Goal: Contribute content

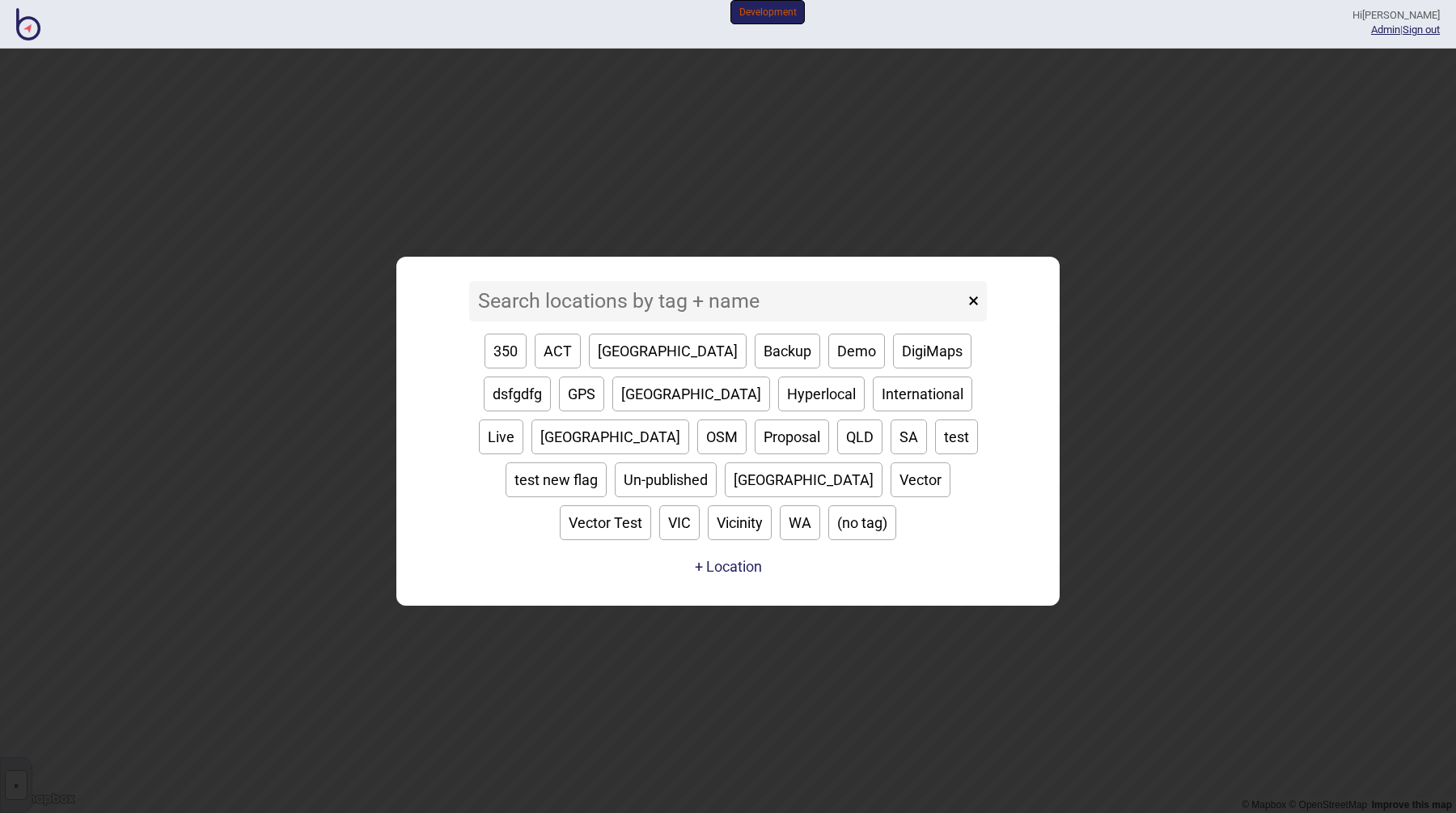
click at [704, 317] on input at bounding box center [716, 300] width 495 height 40
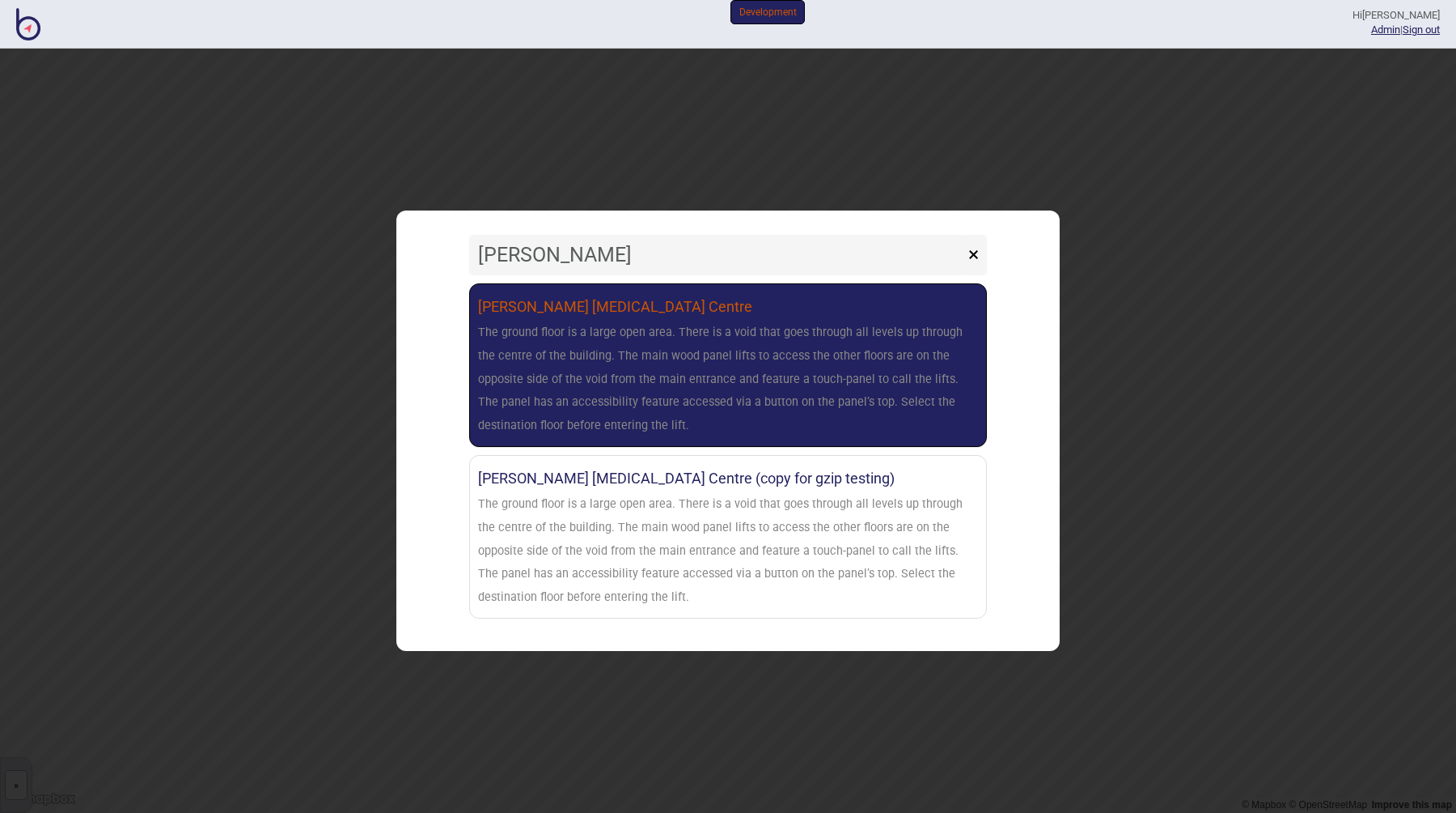
type input "[PERSON_NAME]"
click at [680, 358] on div "The ground floor is a large open area. There is a void that goes through all le…" at bounding box center [728, 380] width 500 height 116
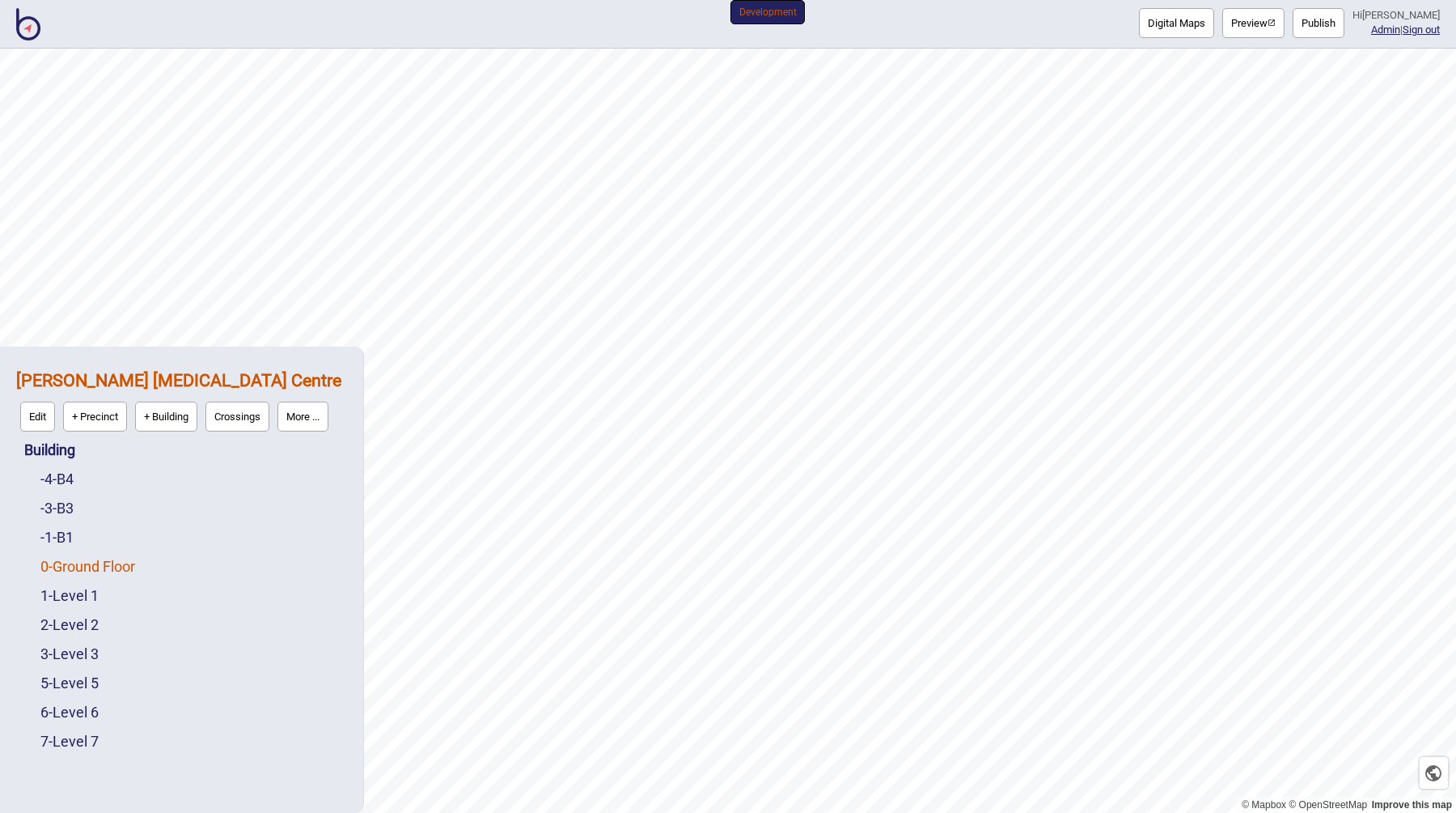
click at [93, 558] on link "0 - Ground Floor" at bounding box center [88, 566] width 94 height 17
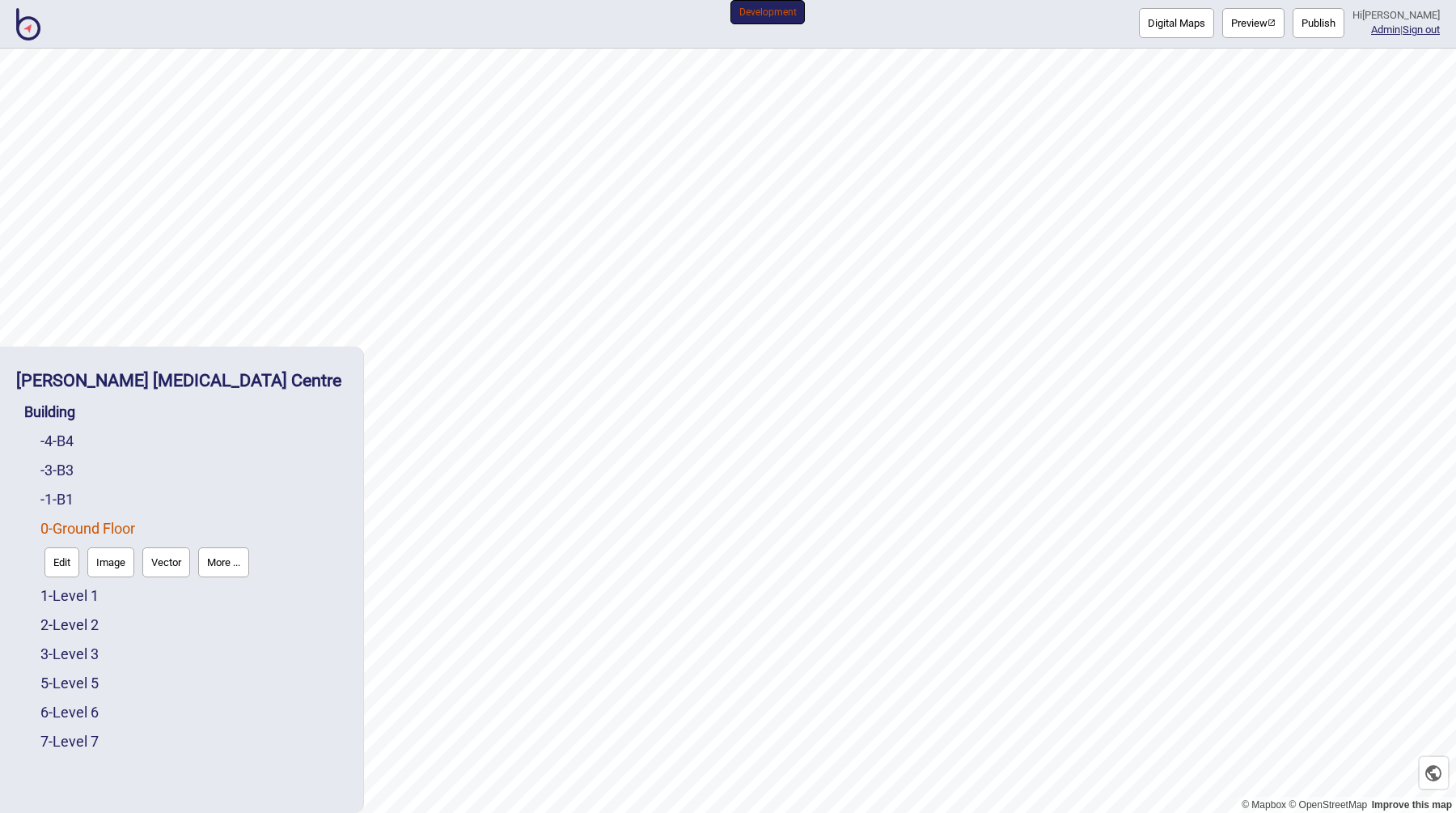
click at [67, 555] on button "Edit" at bounding box center [61, 562] width 34 height 30
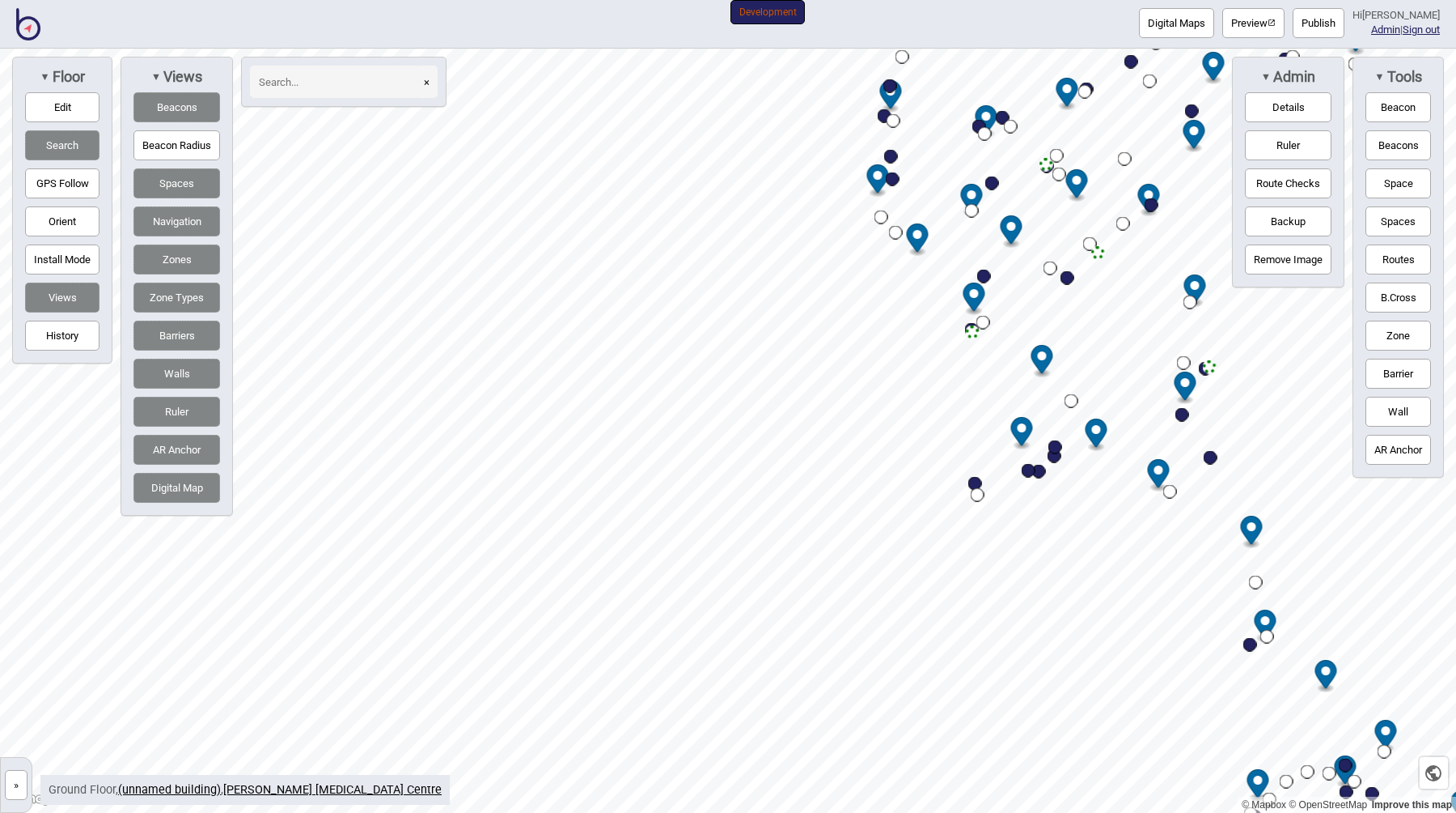
click at [1098, 434] on icon "Map marker" at bounding box center [1097, 432] width 22 height 29
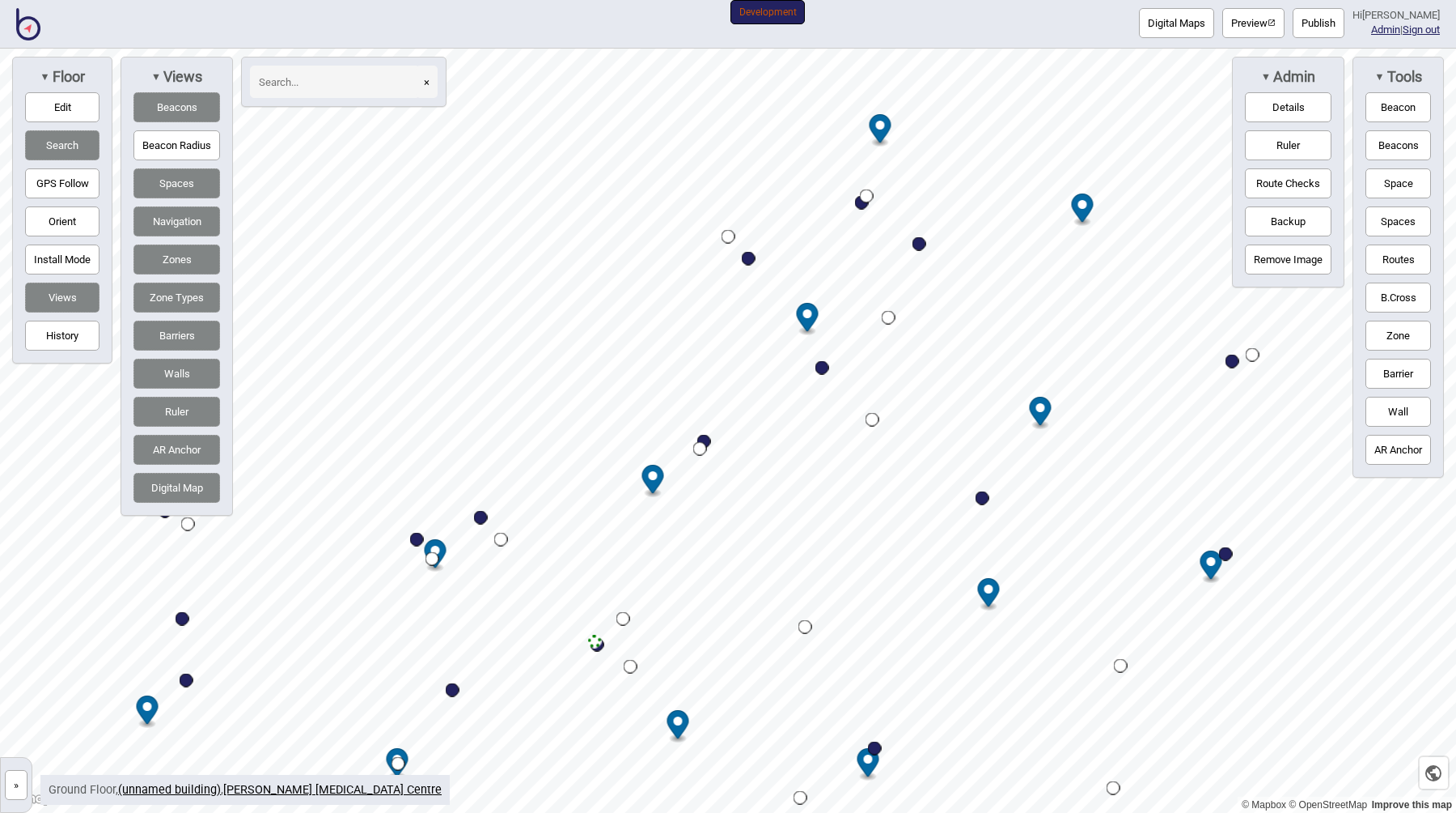
click at [706, 440] on div "Map marker" at bounding box center [704, 442] width 14 height 14
select select "Information and Assistance"
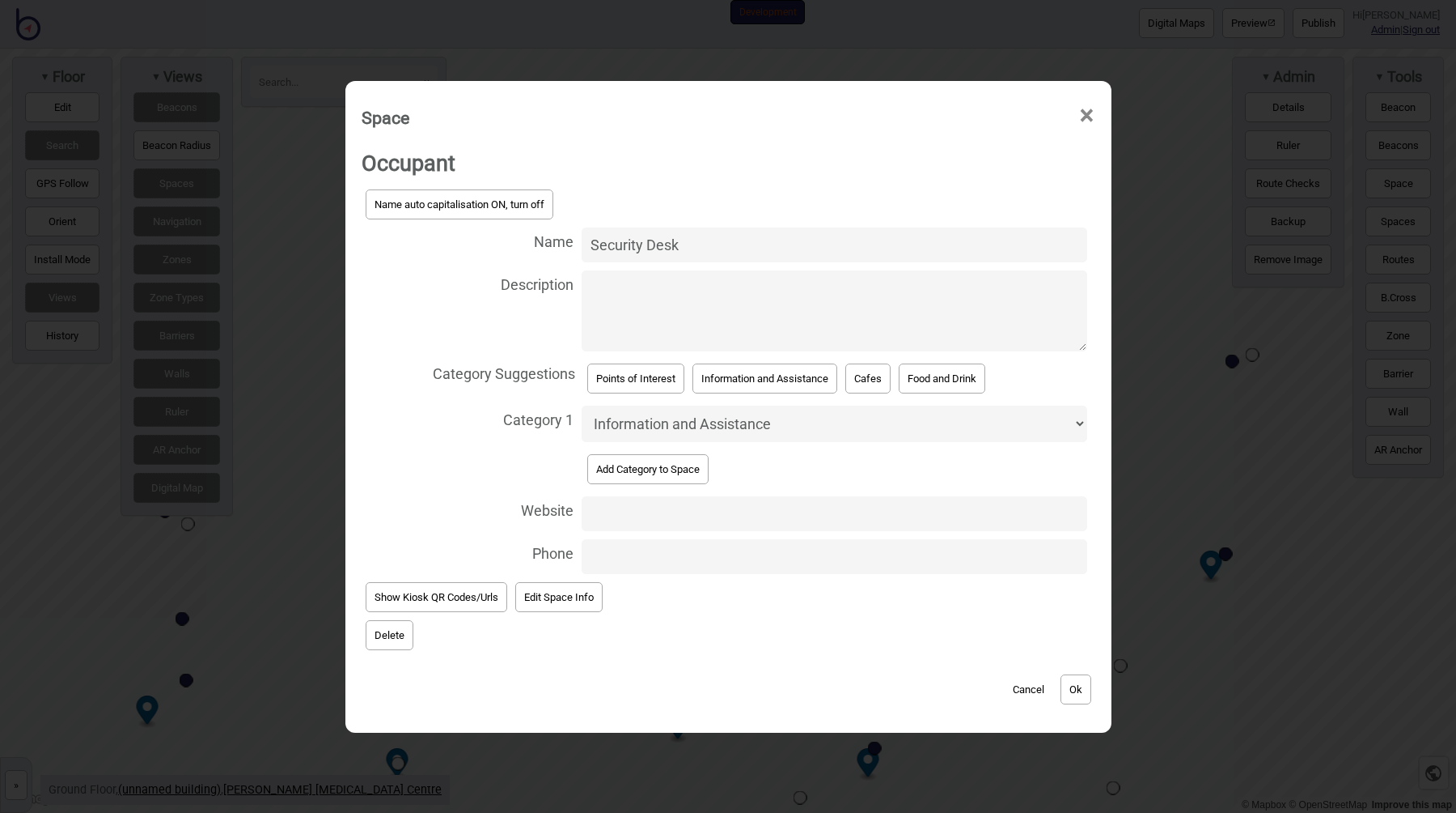
click at [691, 306] on textarea "Description" at bounding box center [834, 311] width 506 height 81
type textarea "Hi [PERSON_NAME], hoping this gets read out in chinese... i would be amazed if …"
click at [1073, 686] on button "Ok" at bounding box center [1075, 689] width 30 height 30
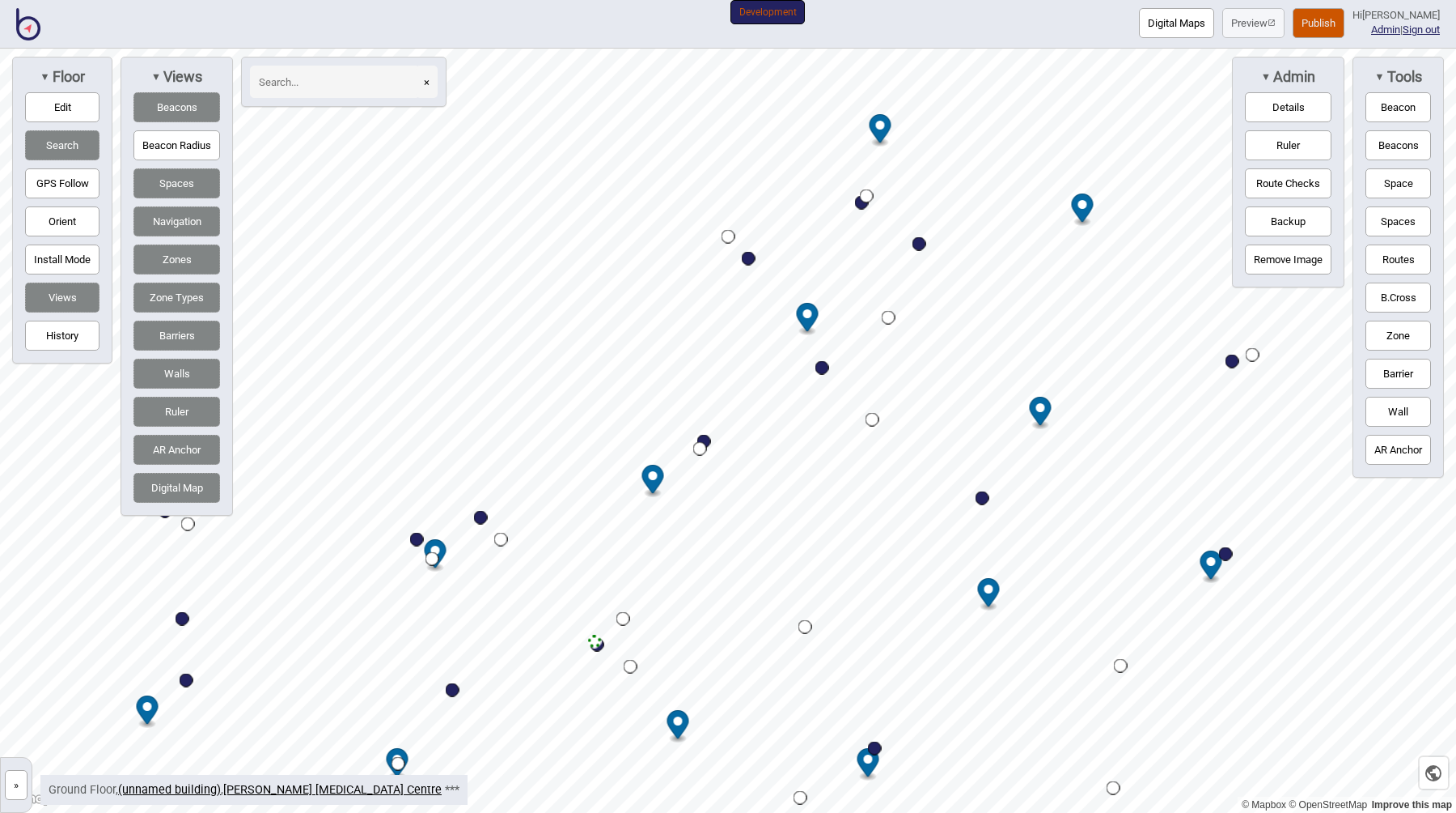
click at [1316, 26] on button "Publish" at bounding box center [1318, 23] width 52 height 30
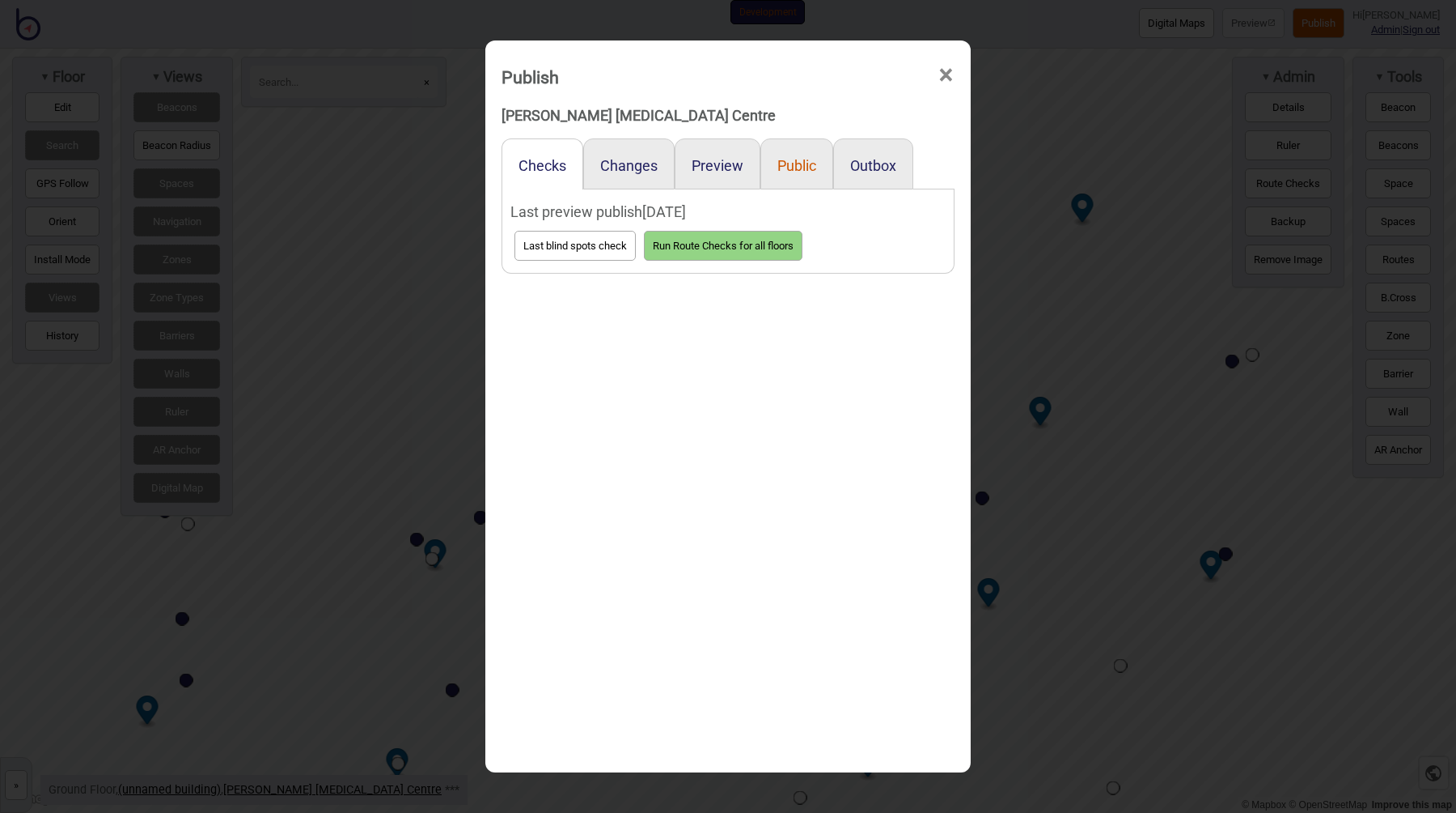
click at [795, 165] on button "Public" at bounding box center [796, 165] width 38 height 17
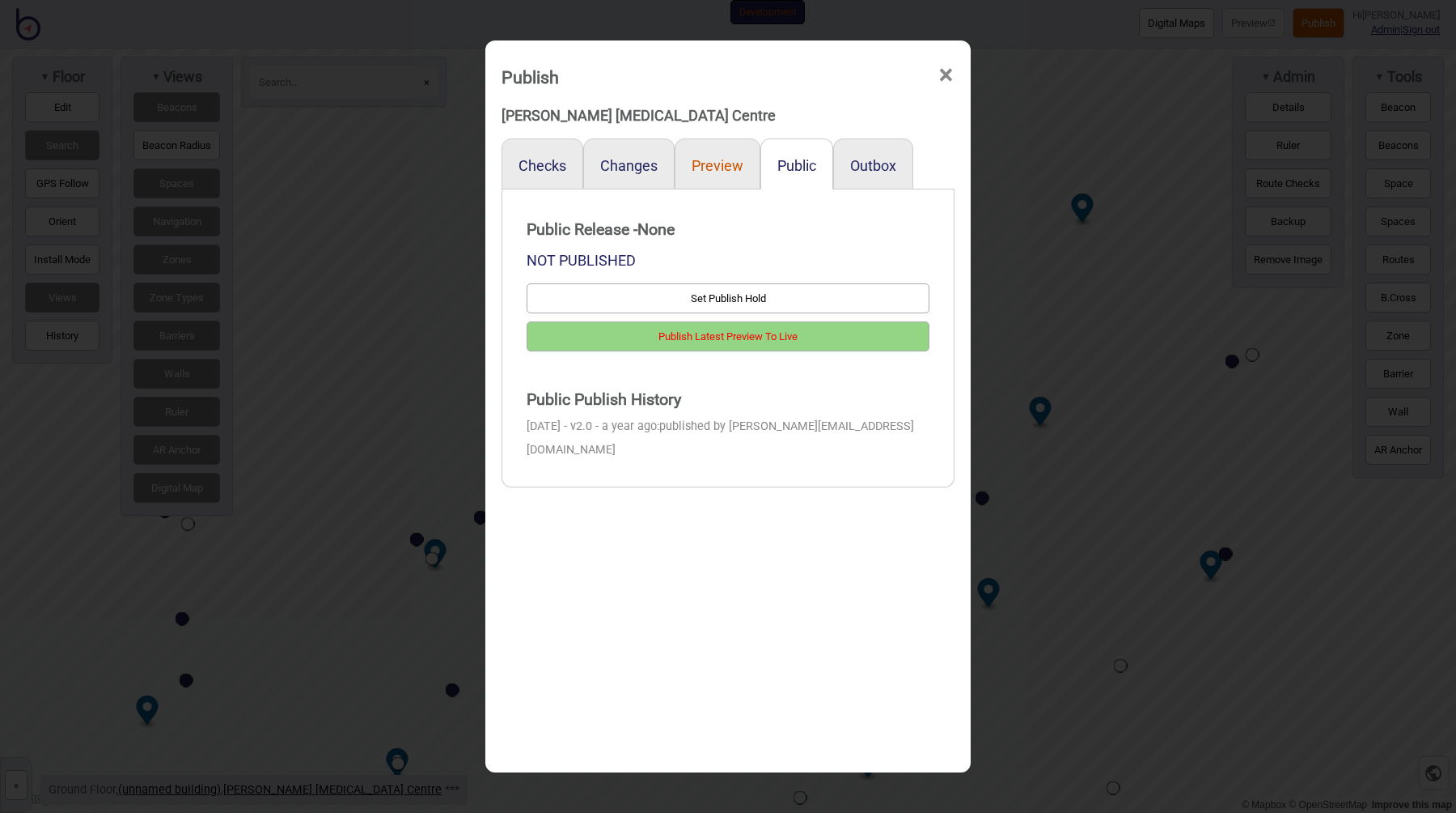
click at [724, 168] on button "Preview" at bounding box center [717, 165] width 52 height 17
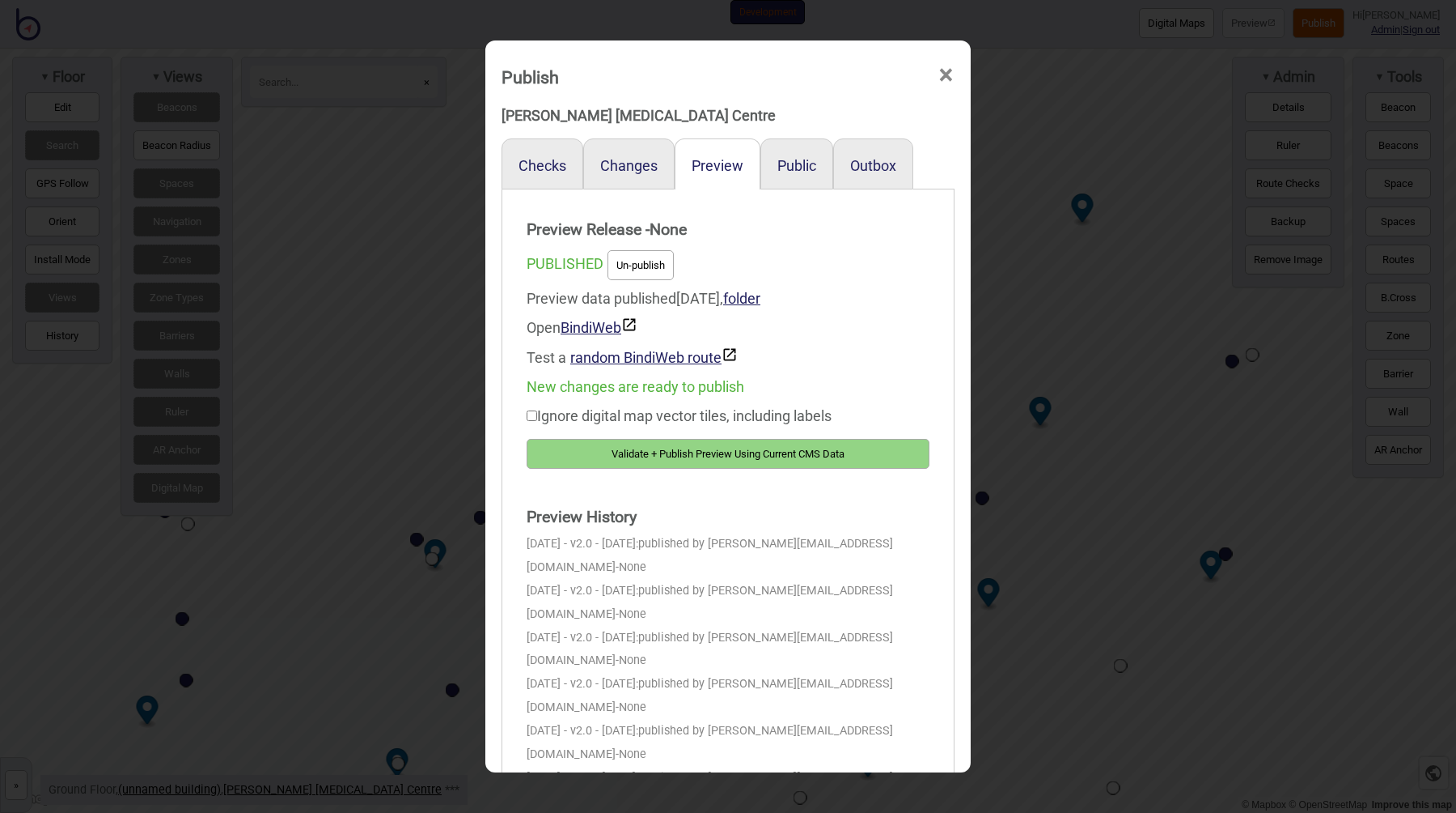
click at [744, 444] on button "Validate + Publish Preview Using Current CMS Data" at bounding box center [728, 454] width 403 height 30
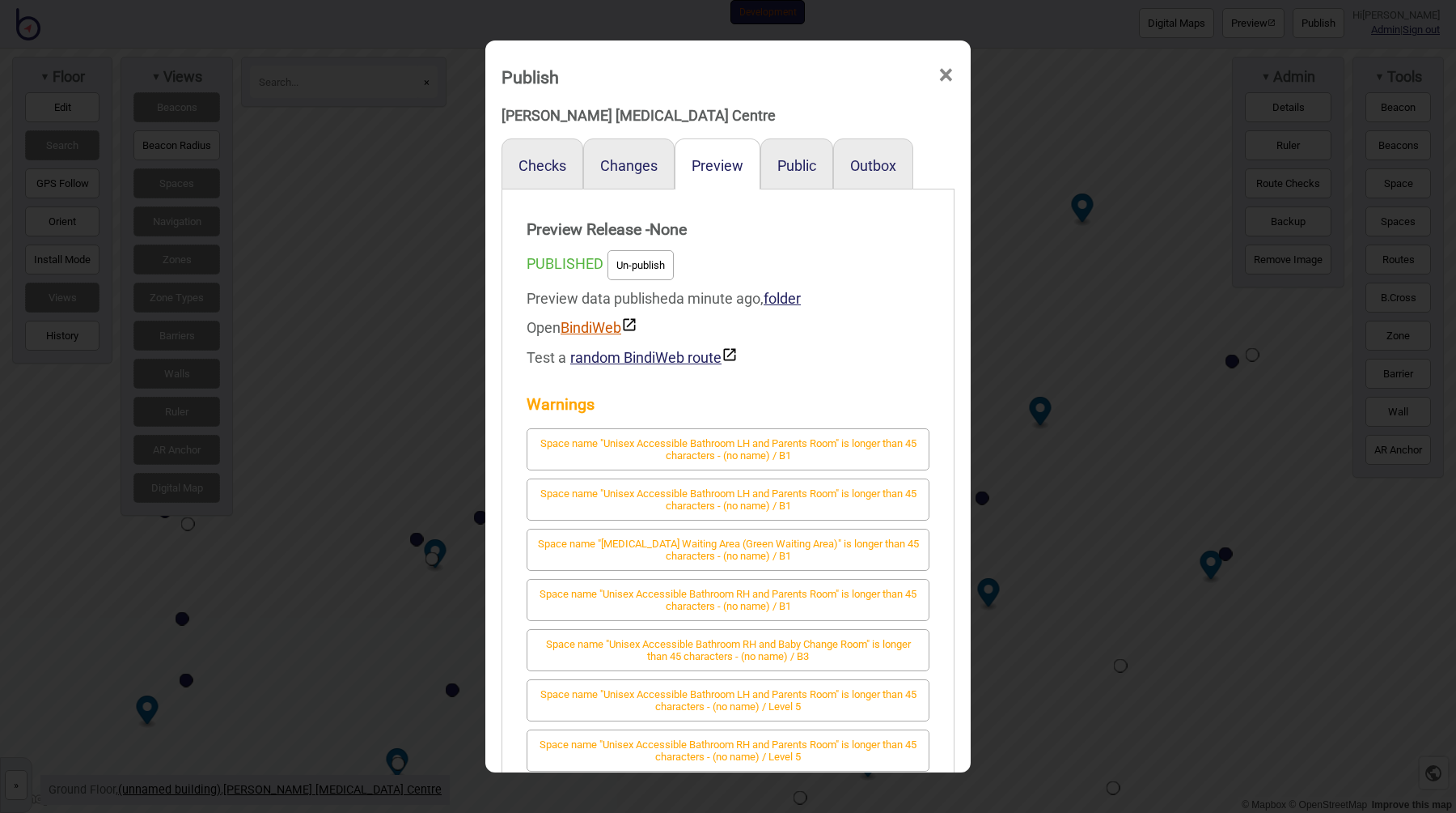
click at [603, 322] on link "BindiWeb" at bounding box center [599, 327] width 77 height 17
